Goal: Task Accomplishment & Management: Manage account settings

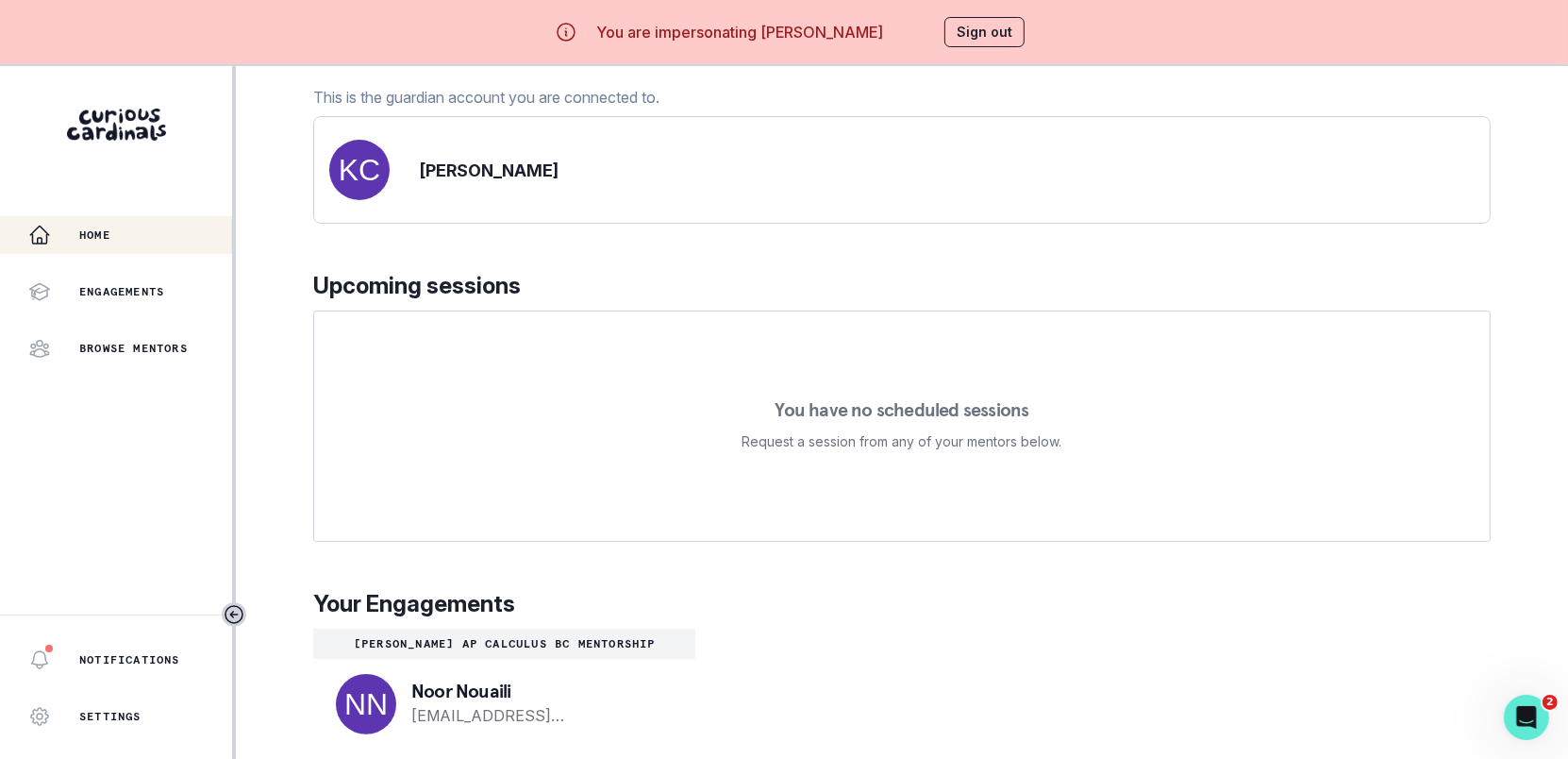
scroll to position [65, 0]
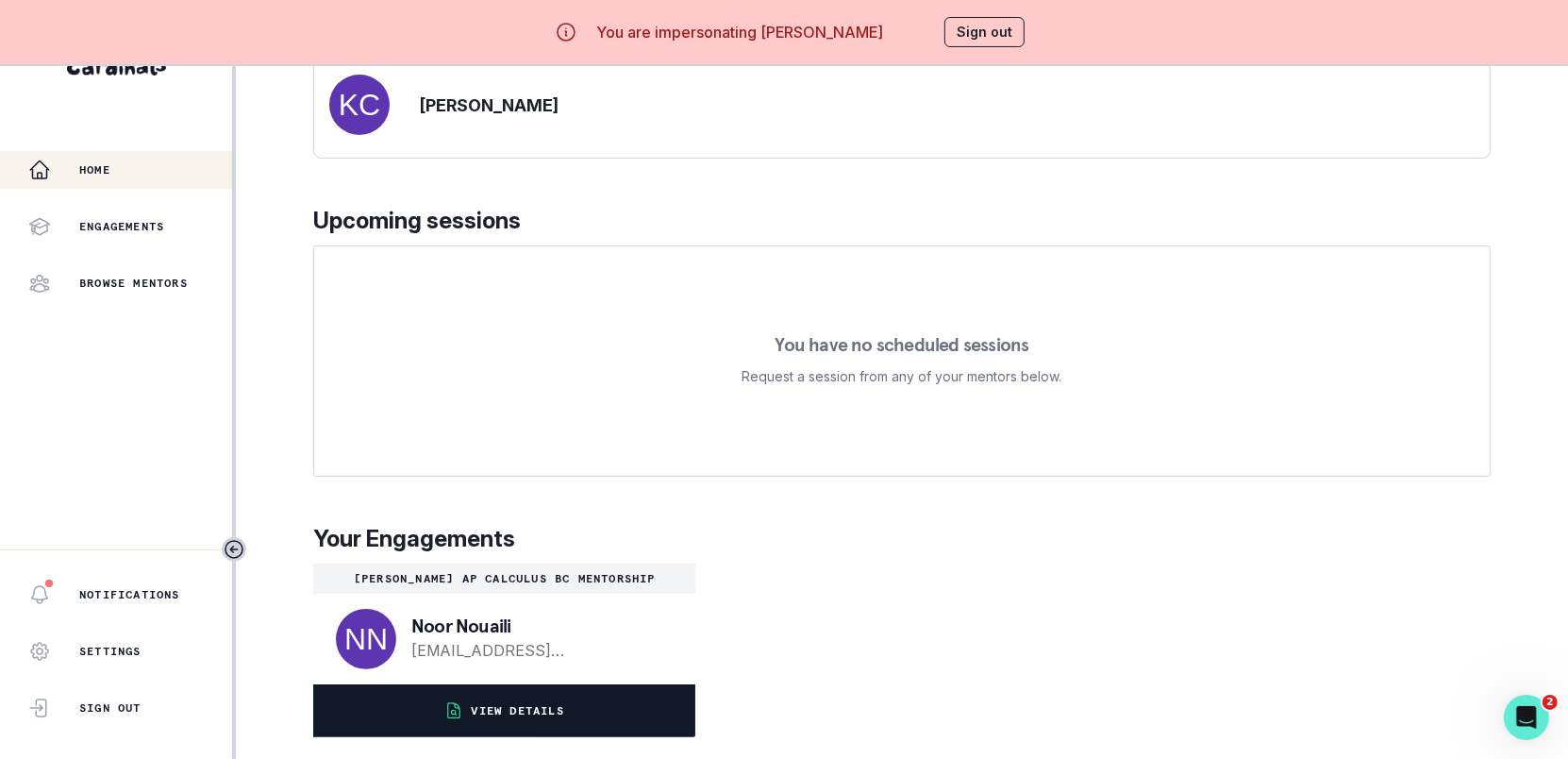
click at [561, 718] on button "VIEW DETAILS" at bounding box center [504, 710] width 382 height 53
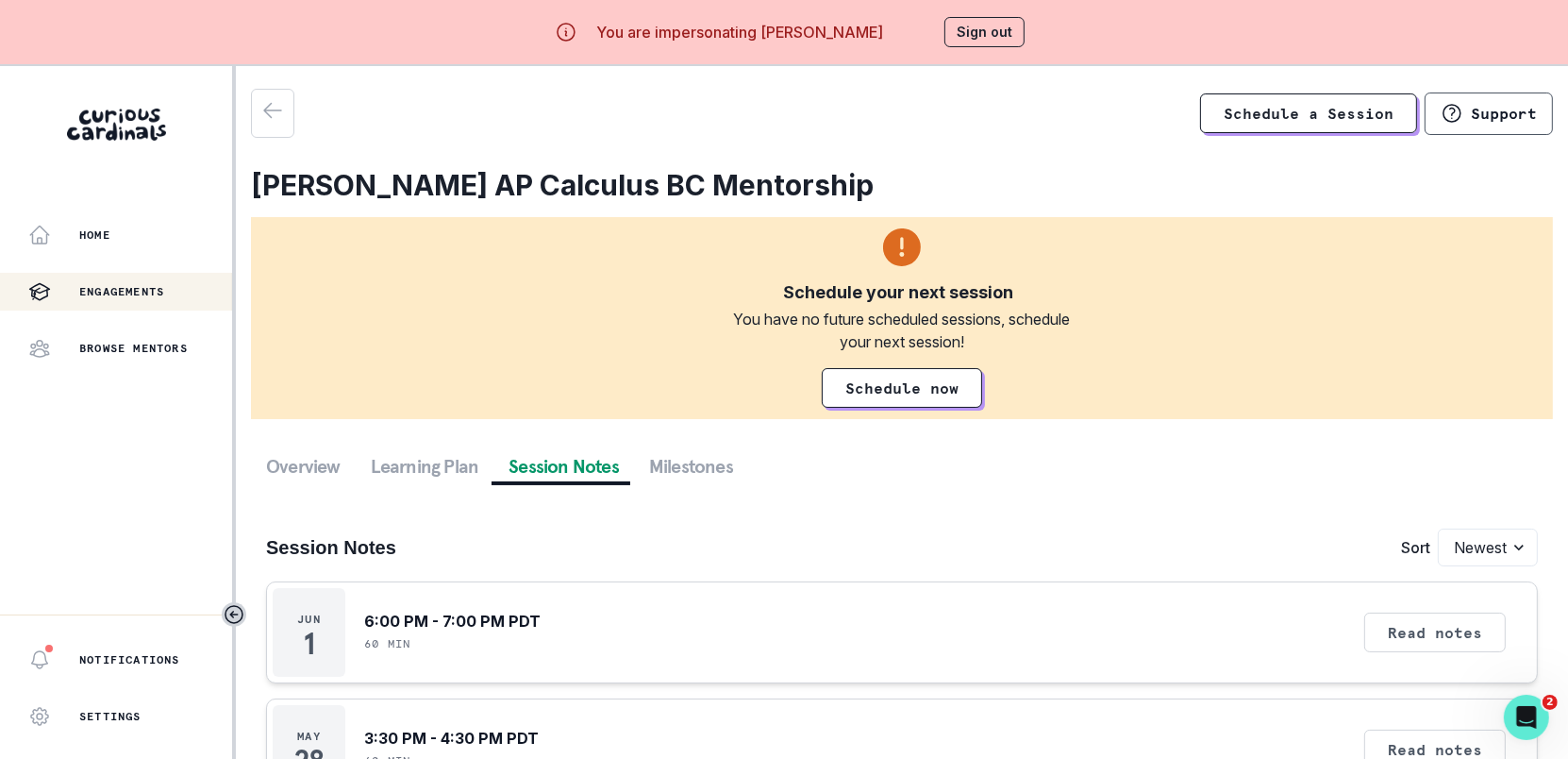
click at [549, 469] on button "Session Notes" at bounding box center [564, 466] width 140 height 34
click at [1004, 26] on button "Sign out" at bounding box center [985, 31] width 80 height 30
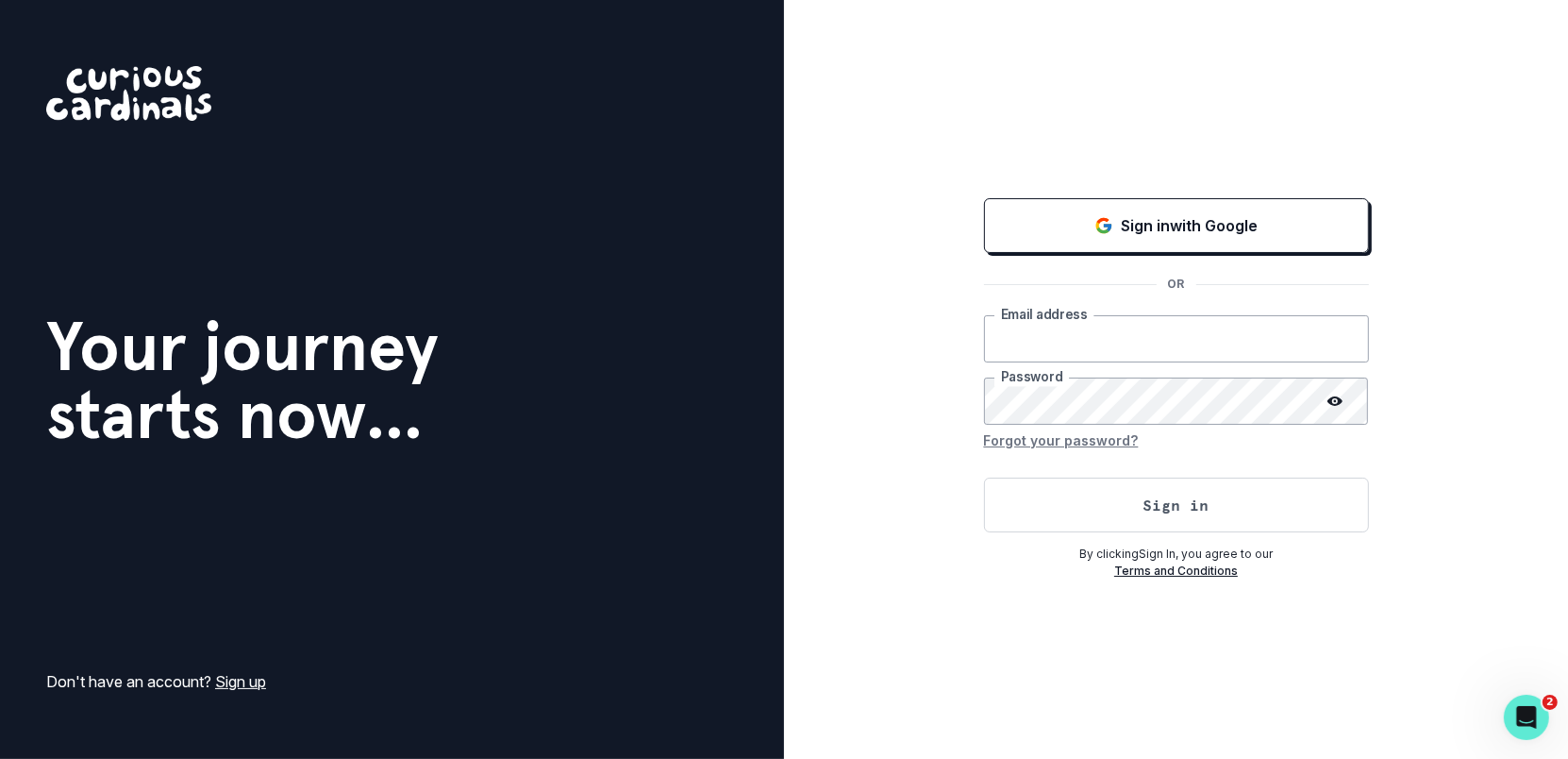
type input "[EMAIL_ADDRESS][DOMAIN_NAME]"
click at [1070, 501] on button "Sign in" at bounding box center [1176, 505] width 385 height 55
